Goal: Task Accomplishment & Management: Complete application form

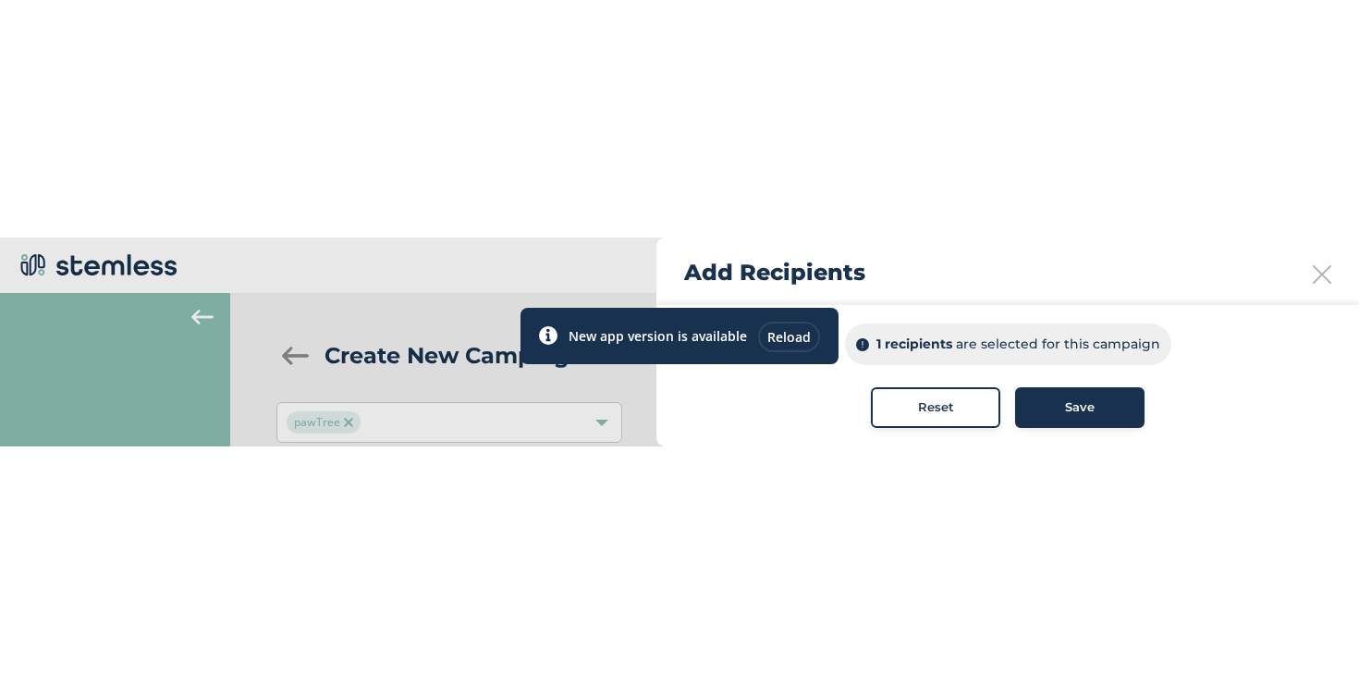
scroll to position [508, 0]
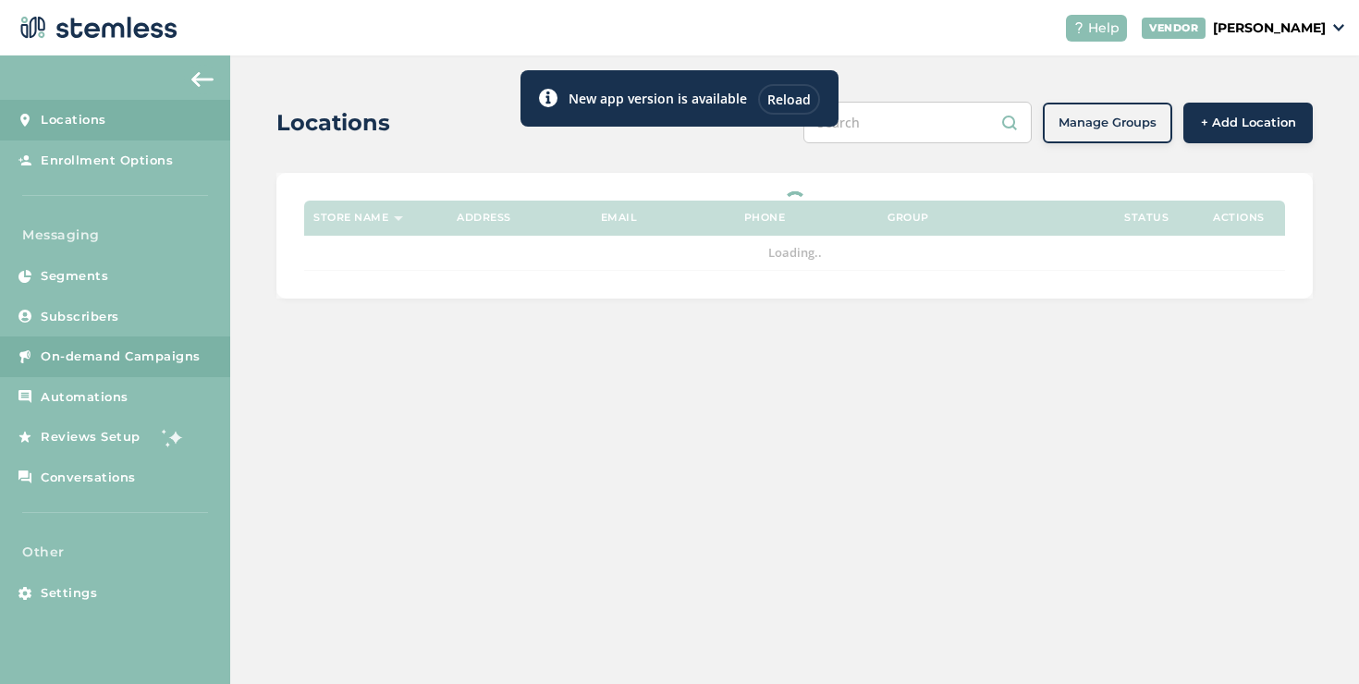
click at [208, 208] on link "On-demand Campaigns" at bounding box center [115, 356] width 230 height 41
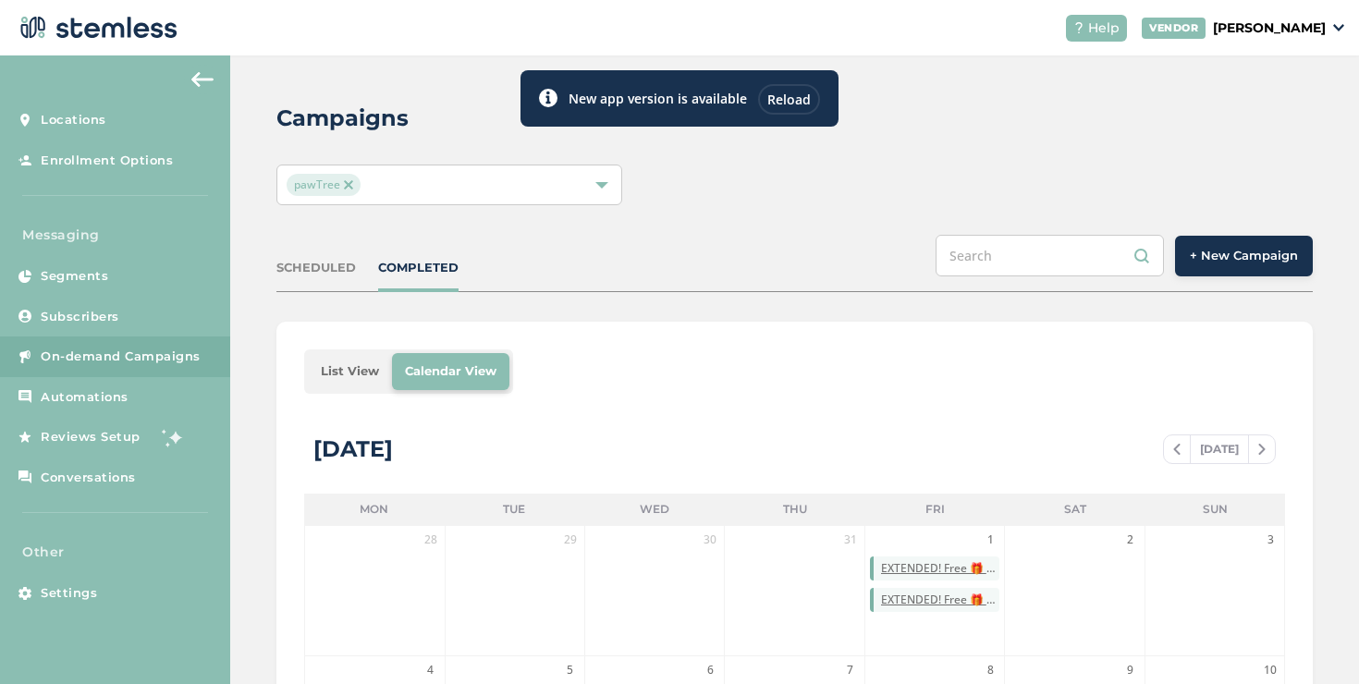
click at [170, 208] on span "On-demand Campaigns" at bounding box center [121, 357] width 160 height 18
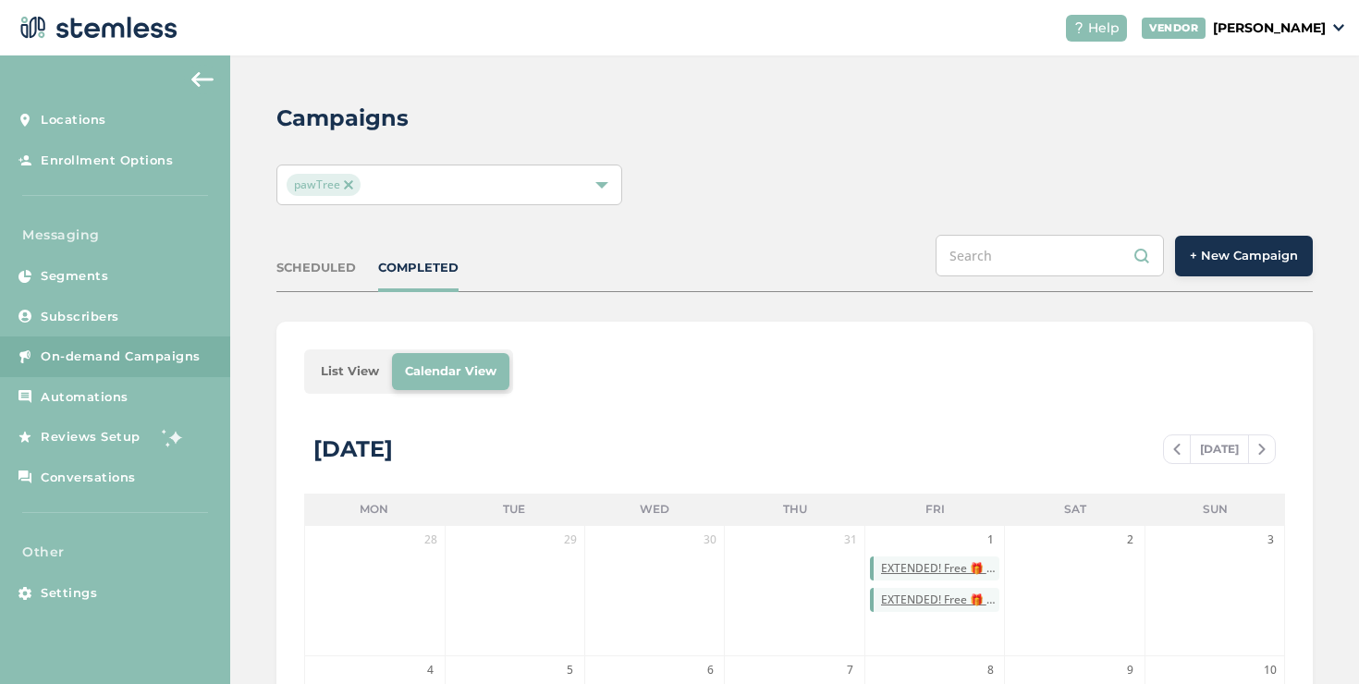
click at [1236, 260] on span "+ New Campaign" at bounding box center [1244, 256] width 108 height 18
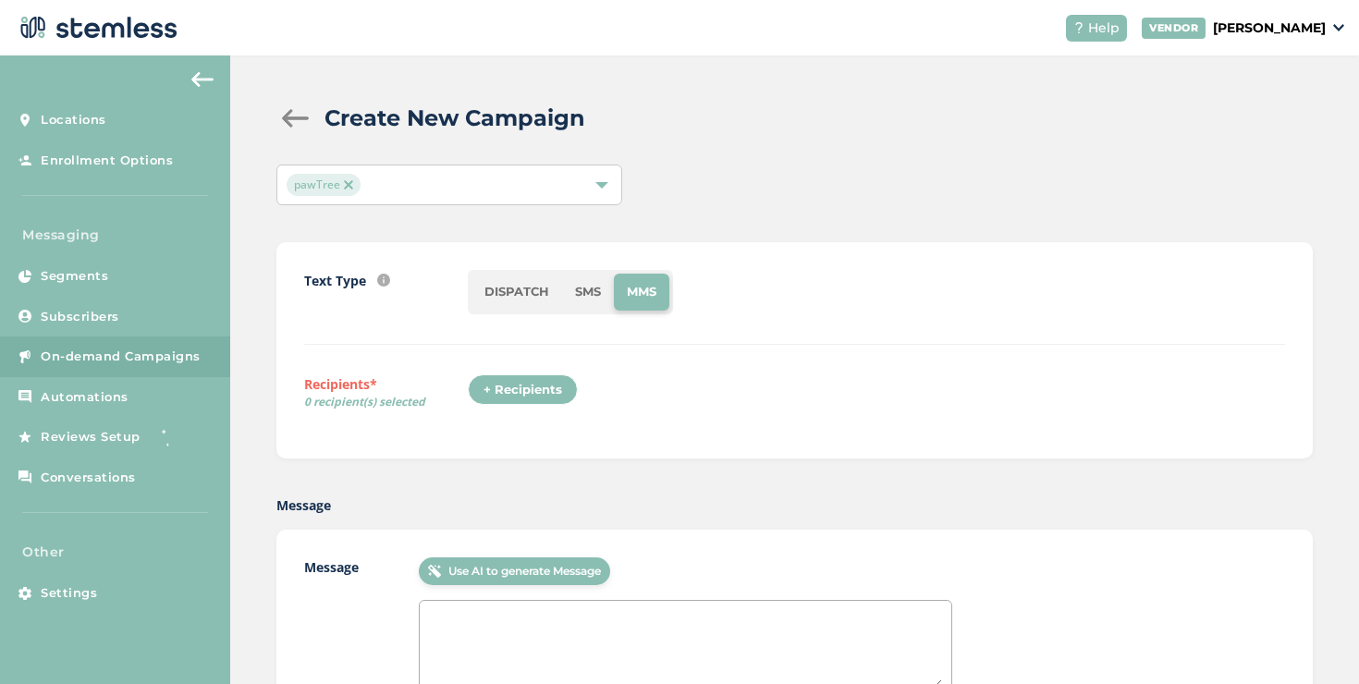
click at [539, 374] on div "+ Recipients" at bounding box center [523, 389] width 110 height 31
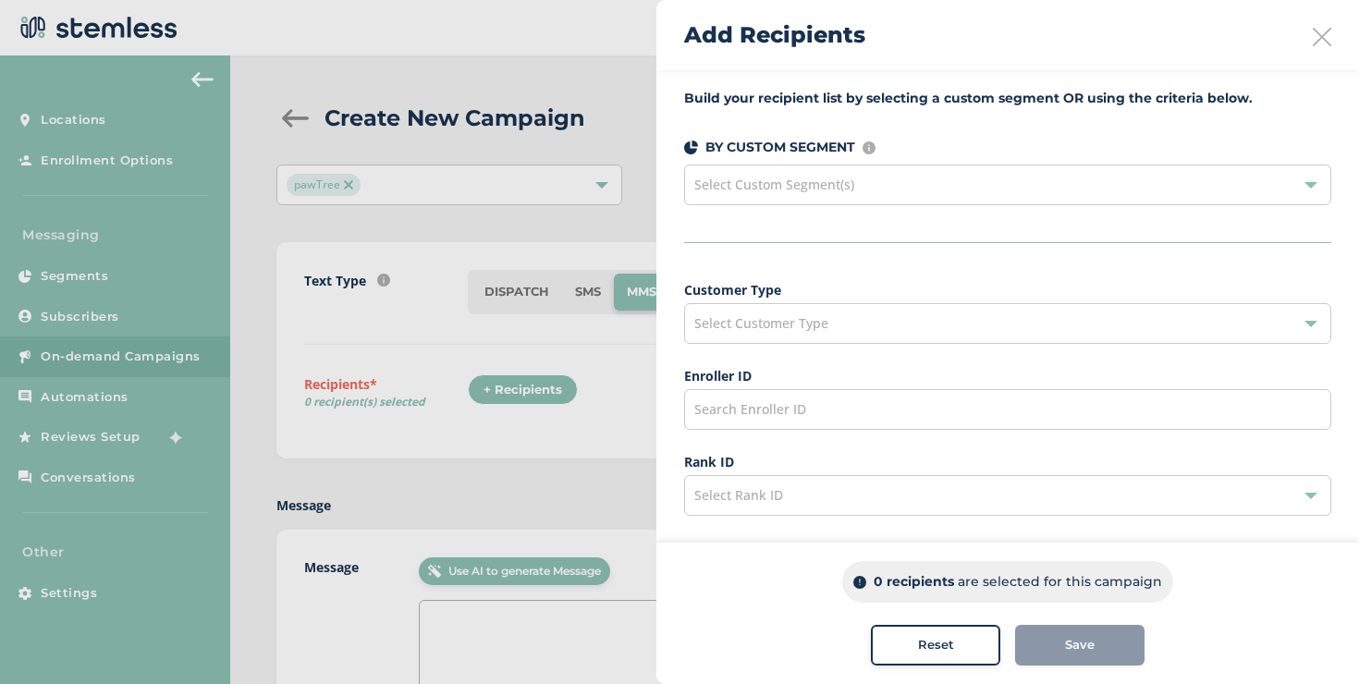
click at [783, 321] on span "Select Customer Type" at bounding box center [761, 323] width 134 height 18
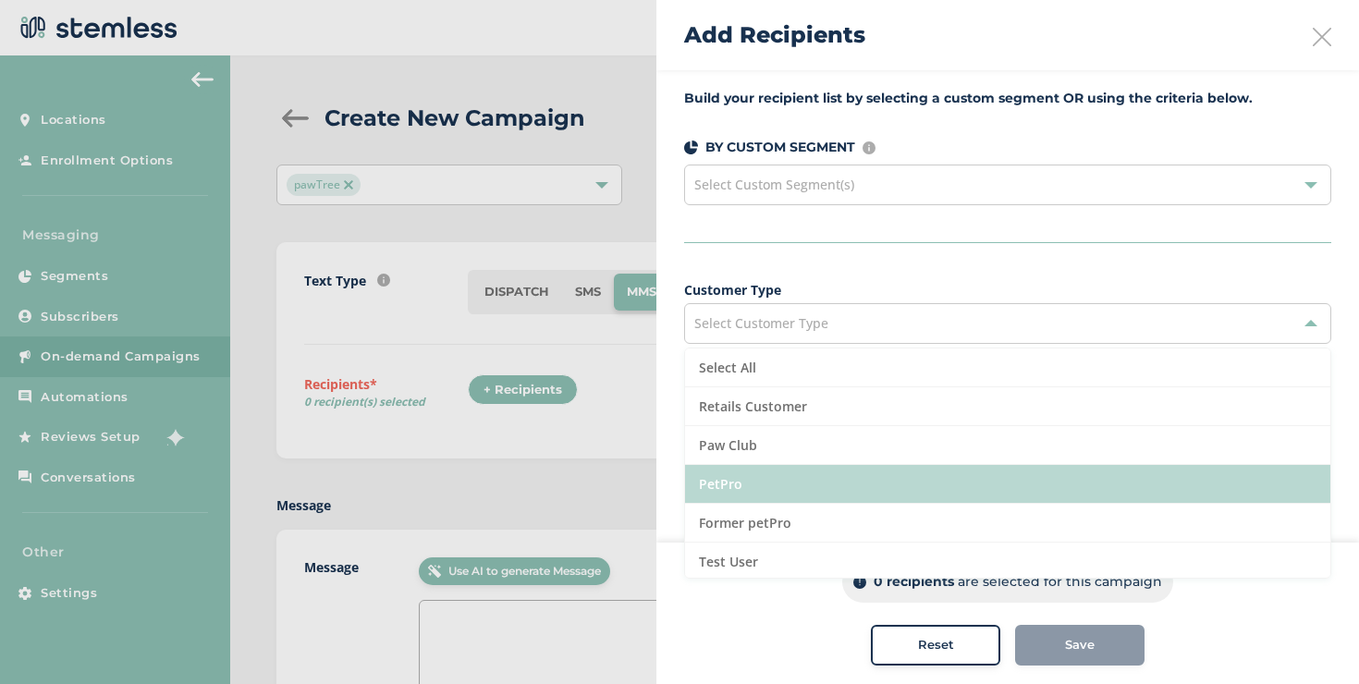
click at [758, 483] on li "PetPro" at bounding box center [1007, 484] width 645 height 39
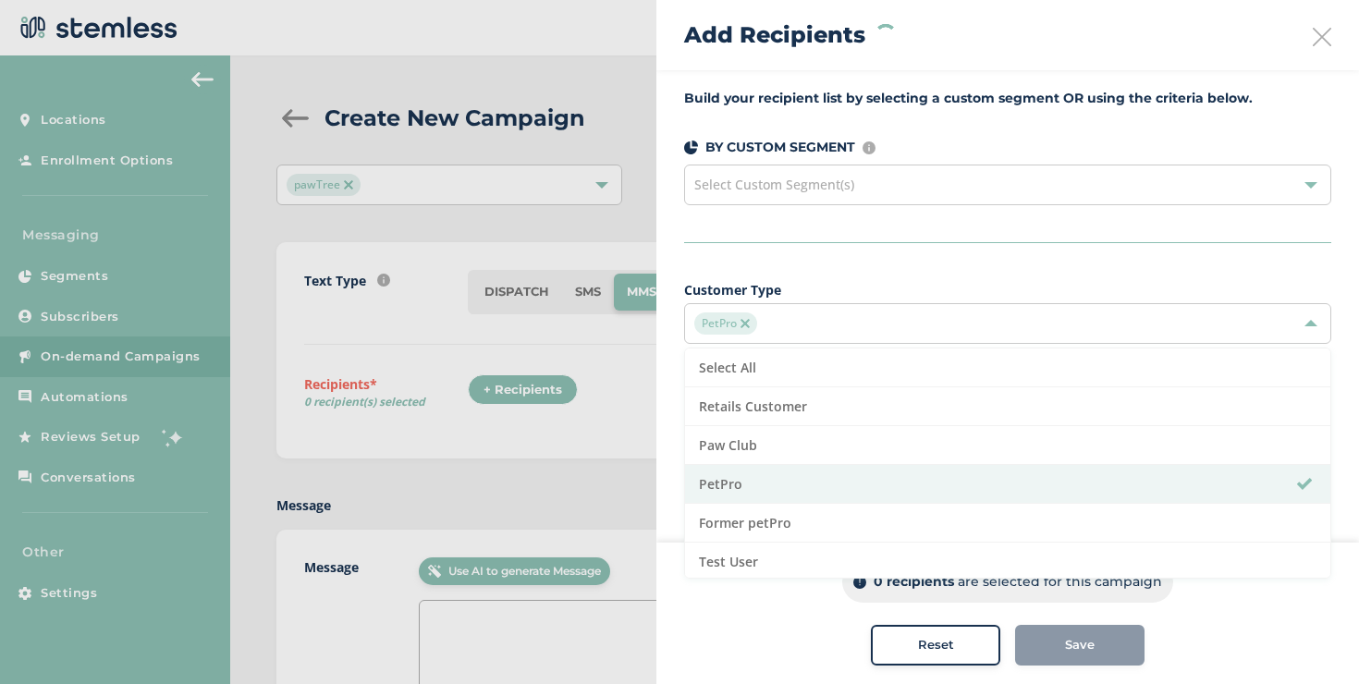
click at [806, 280] on label "Customer Type" at bounding box center [1007, 289] width 647 height 19
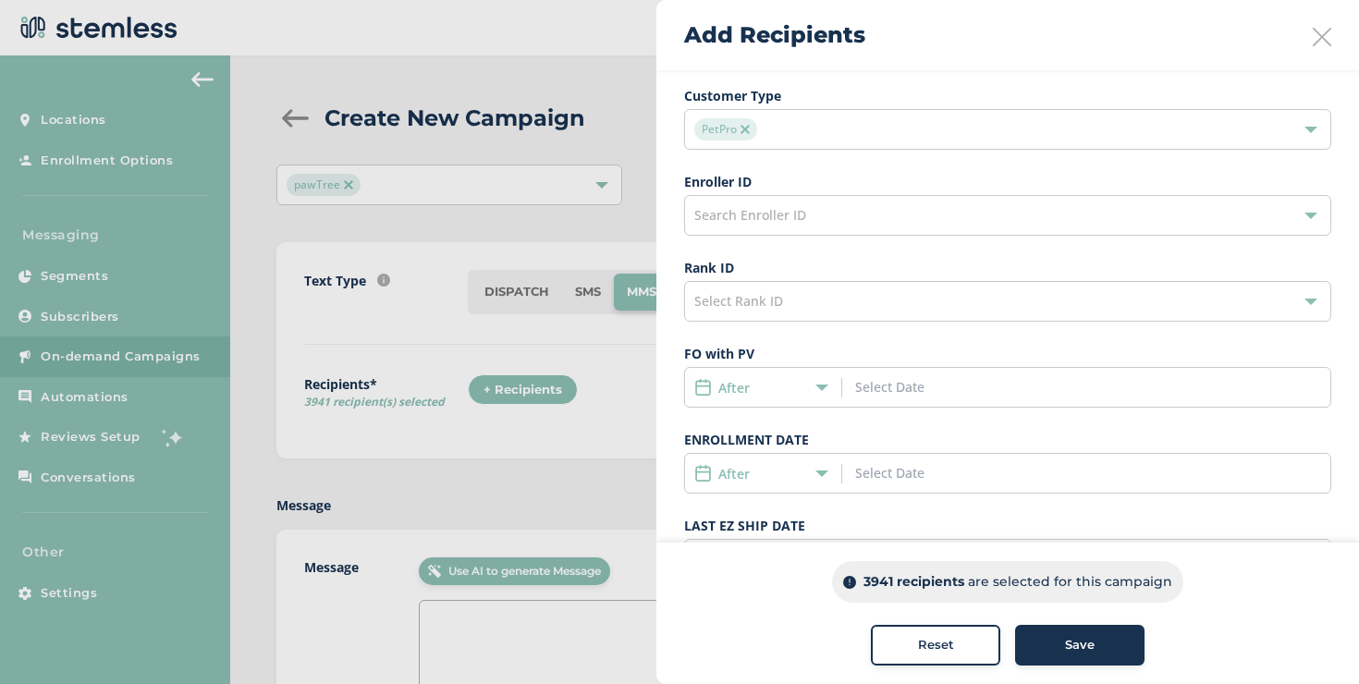
scroll to position [195, 0]
click at [817, 389] on icon at bounding box center [821, 386] width 13 height 13
click at [752, 417] on li "After" at bounding box center [763, 423] width 156 height 34
click at [873, 386] on input at bounding box center [938, 385] width 167 height 19
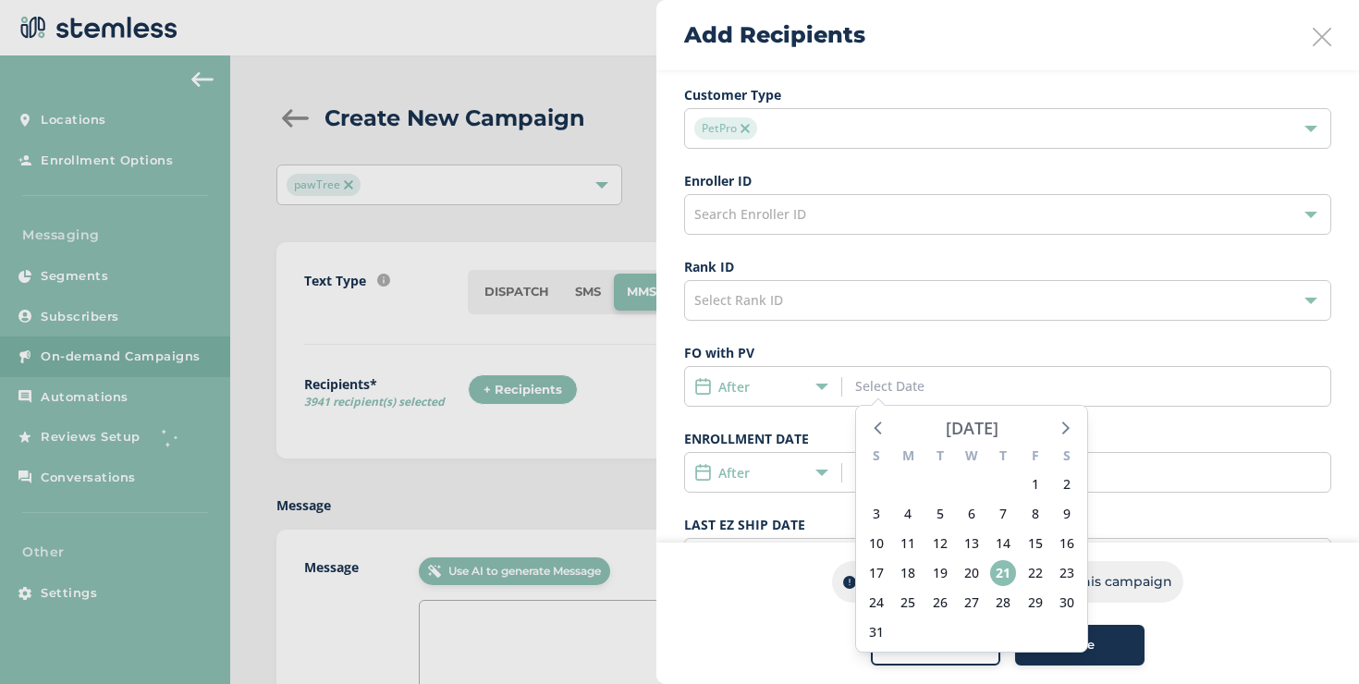
click at [968, 423] on div "[DATE]" at bounding box center [972, 428] width 53 height 26
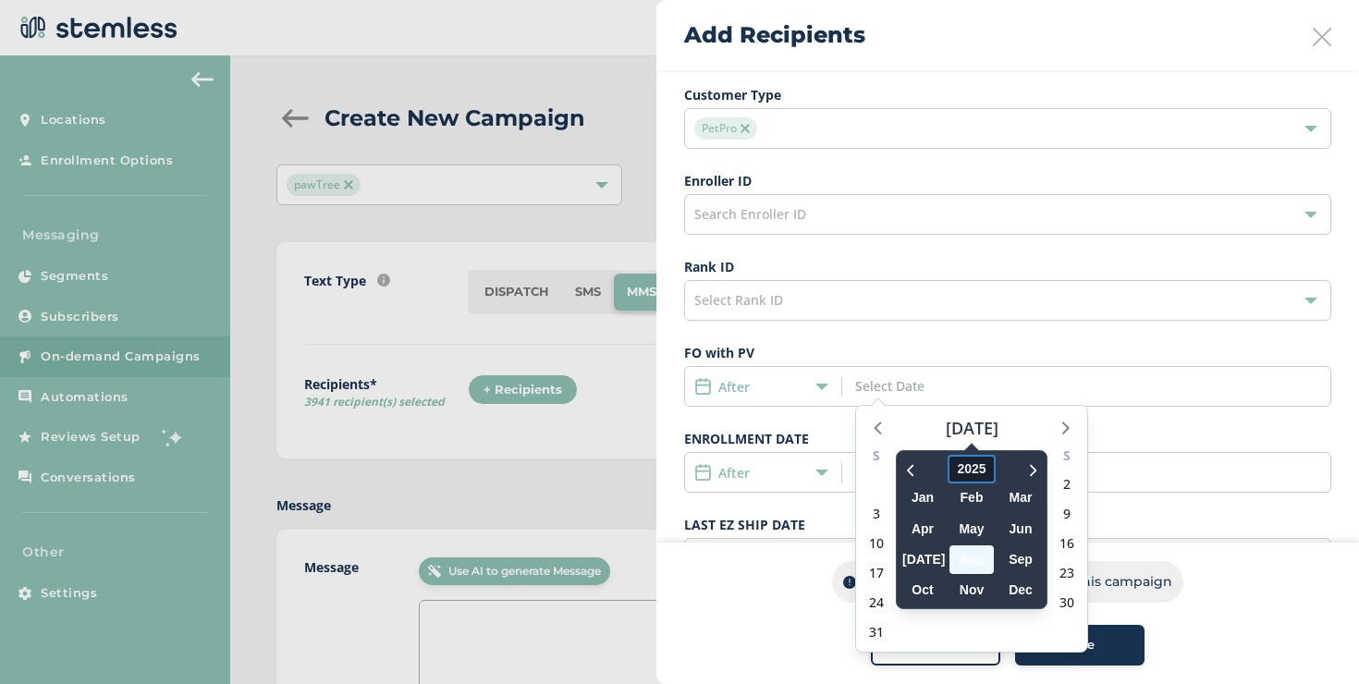
click at [967, 476] on span "2025" at bounding box center [971, 469] width 47 height 29
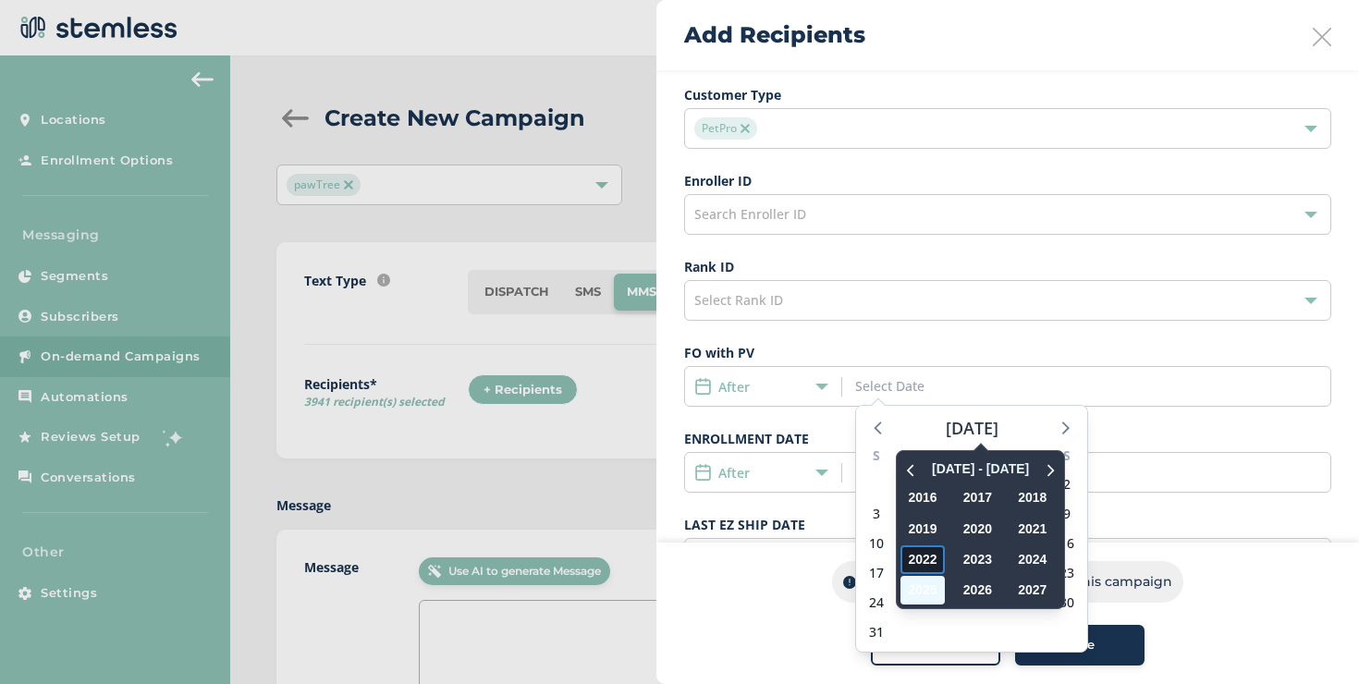
click at [942, 556] on span "2022" at bounding box center [922, 559] width 44 height 29
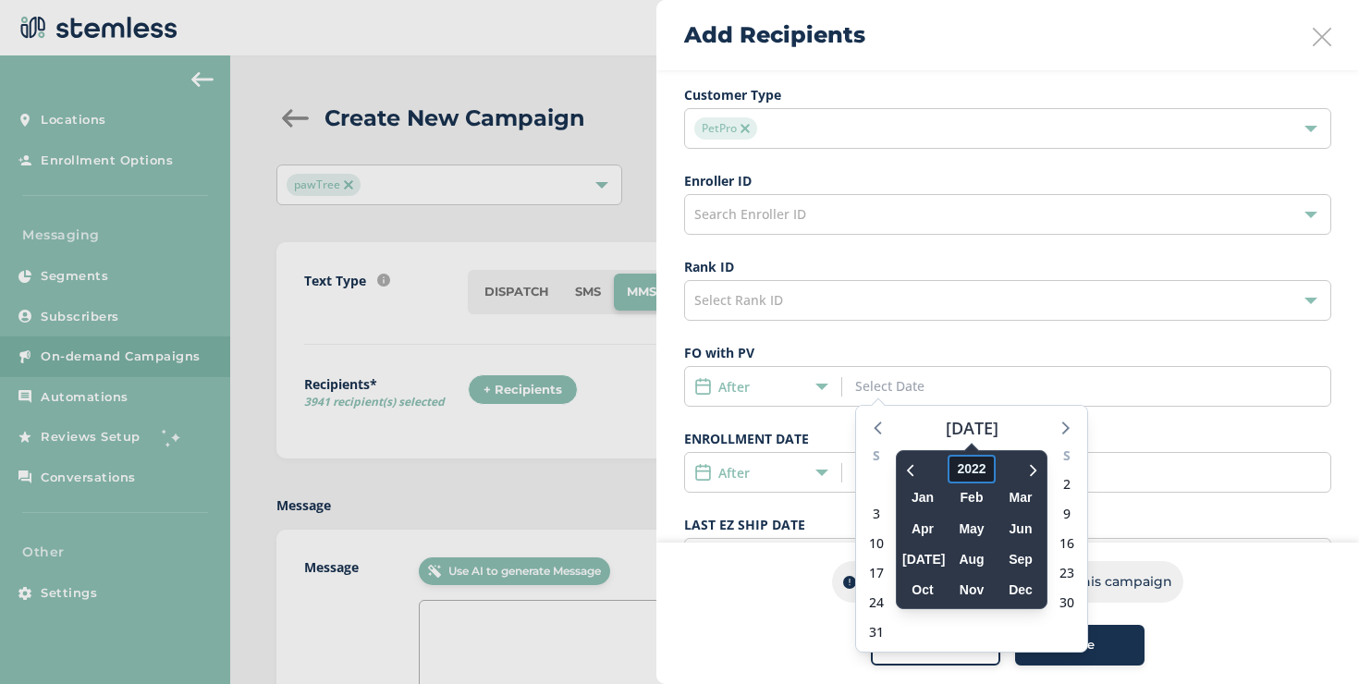
click at [972, 470] on span "2022" at bounding box center [971, 469] width 47 height 29
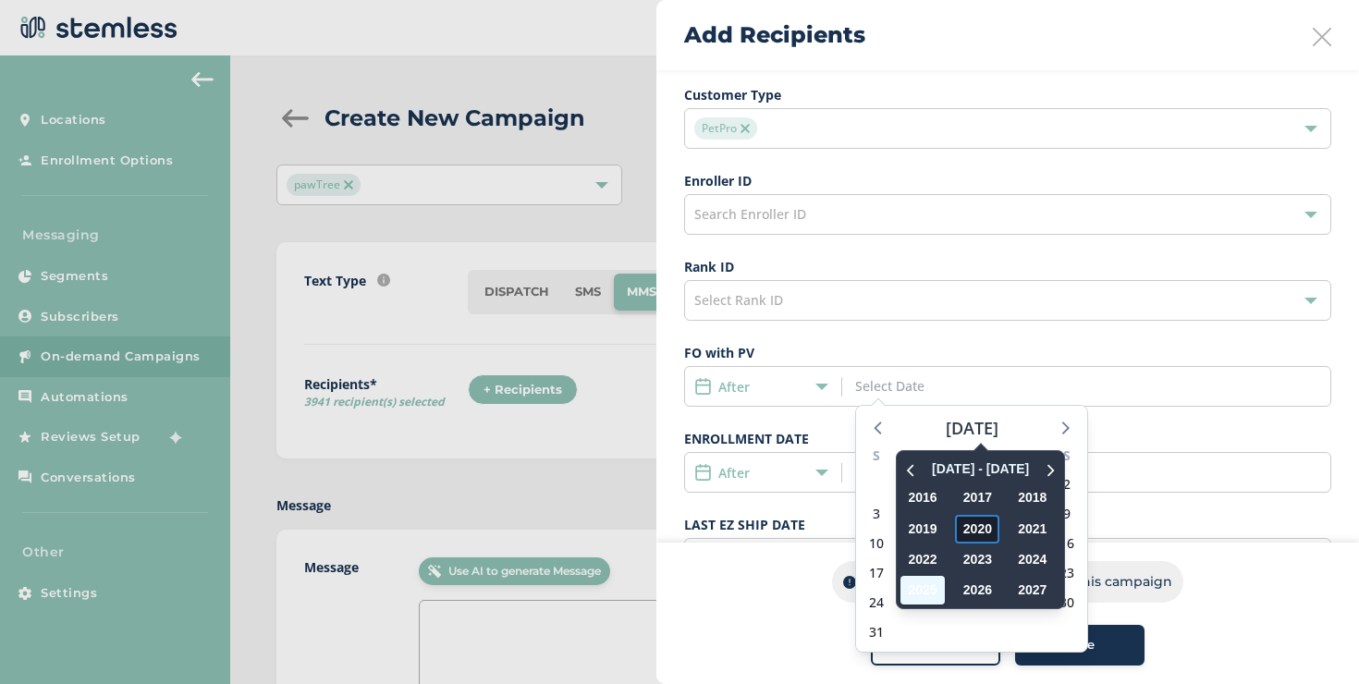
click at [959, 530] on span "2020" at bounding box center [977, 529] width 44 height 29
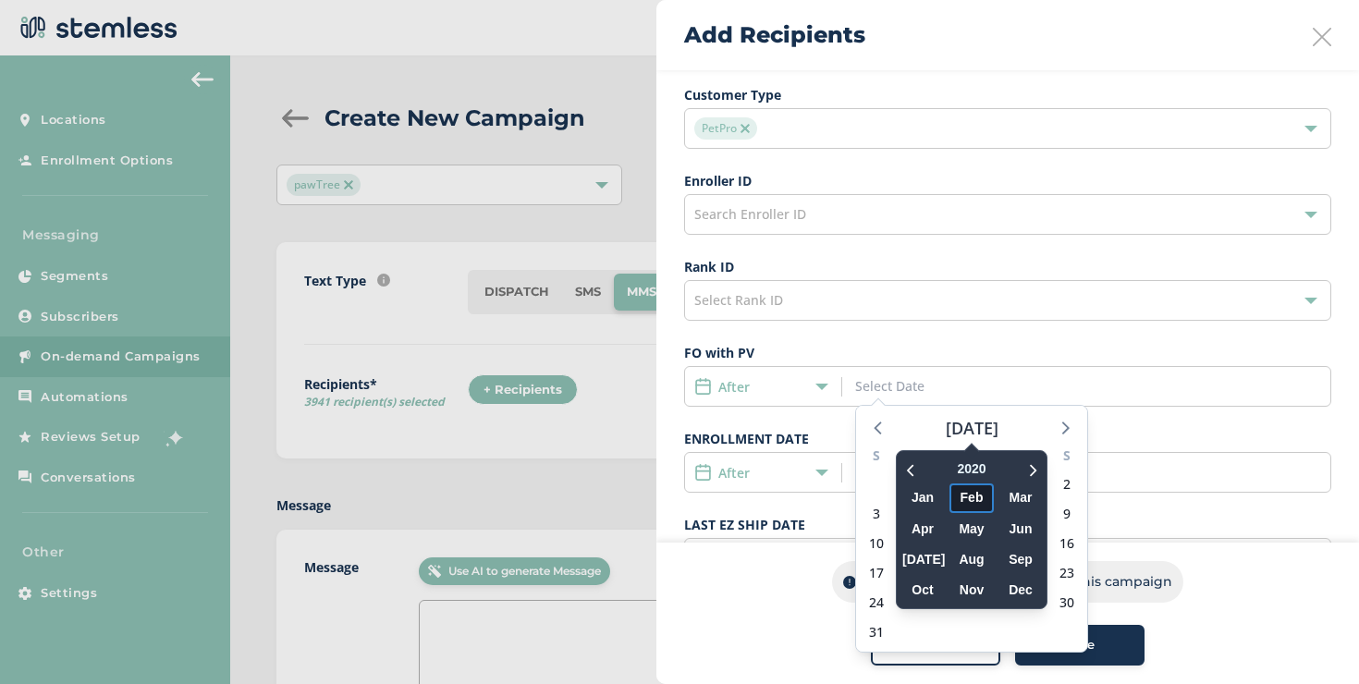
click at [976, 501] on span "Feb" at bounding box center [971, 497] width 44 height 29
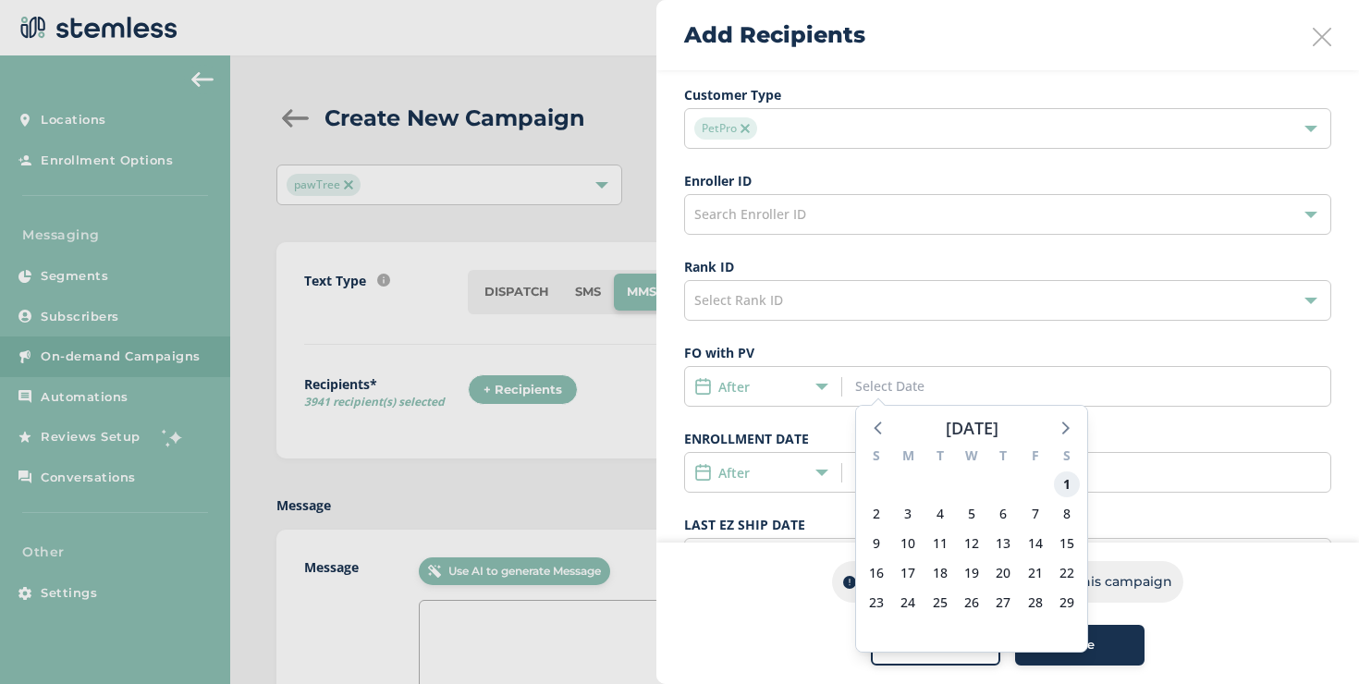
click at [1071, 486] on span "1" at bounding box center [1067, 484] width 26 height 26
type input "[DATE]"
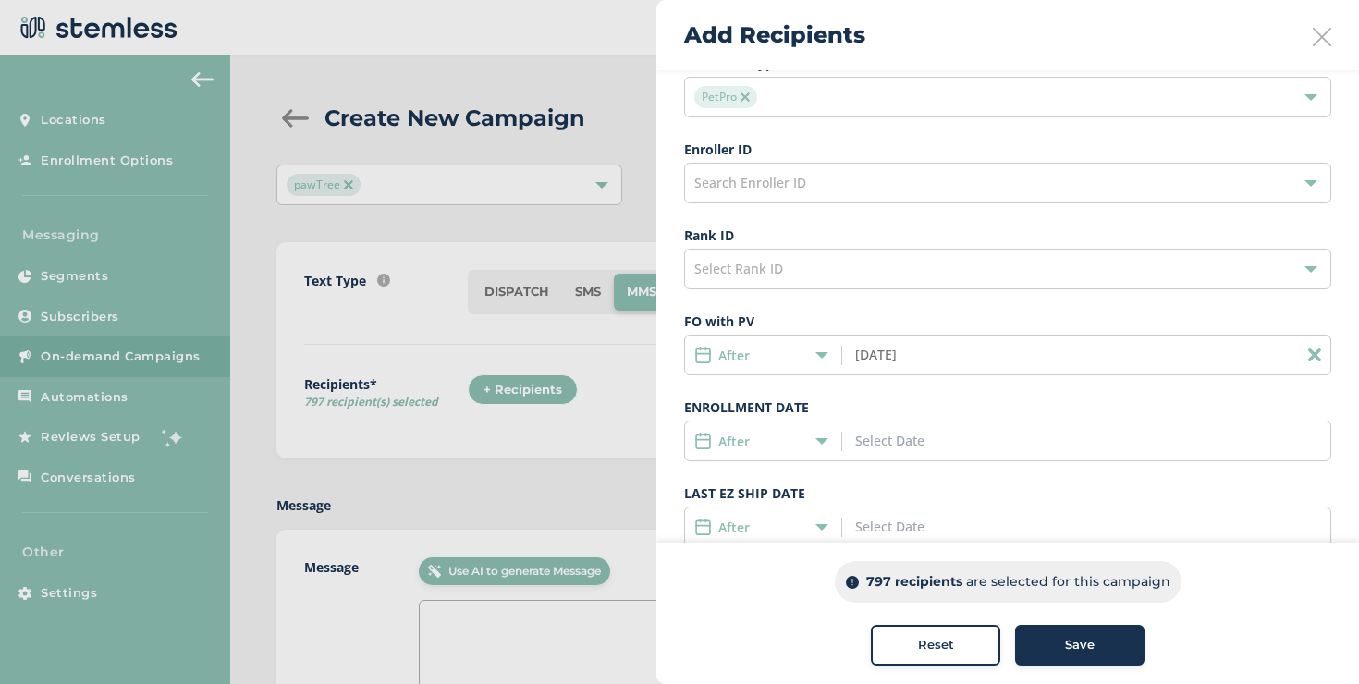
scroll to position [430, 0]
